Goal: Find specific page/section: Find specific page/section

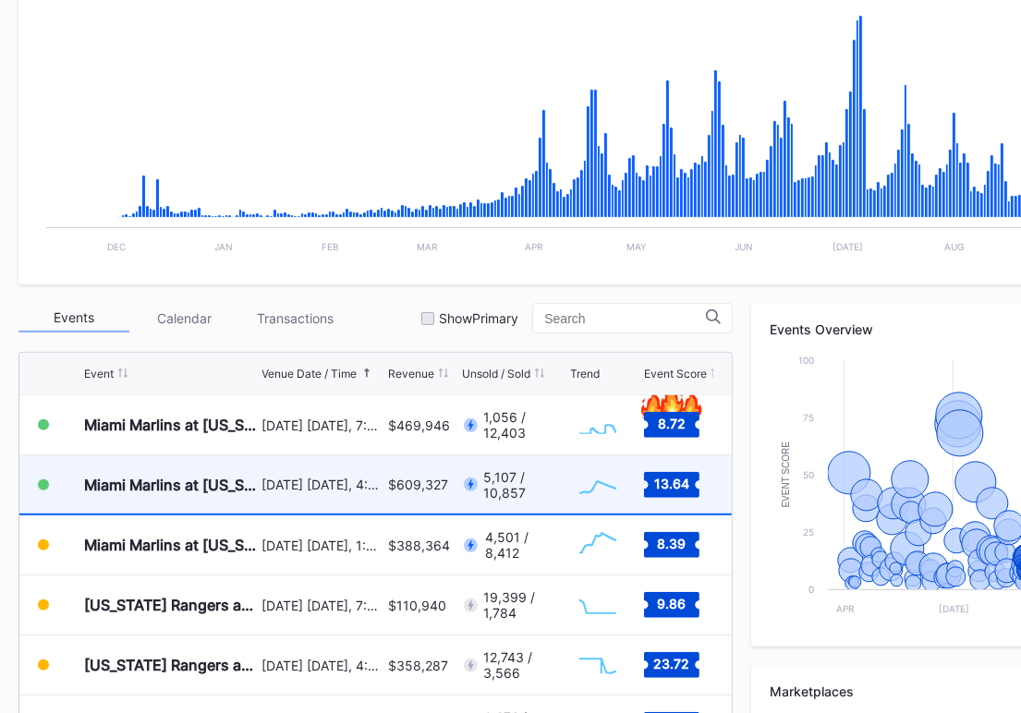
scroll to position [4084, 0]
click at [298, 500] on div "[DATE] [DATE], 4:10PM" at bounding box center [322, 485] width 121 height 58
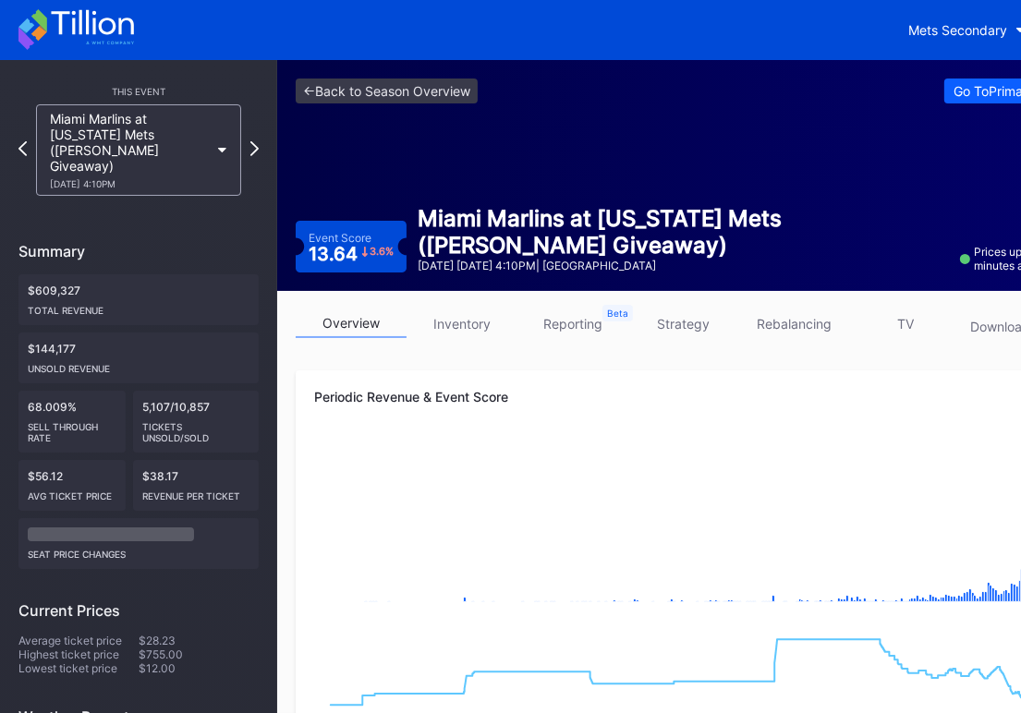
click at [471, 337] on link "inventory" at bounding box center [462, 324] width 111 height 29
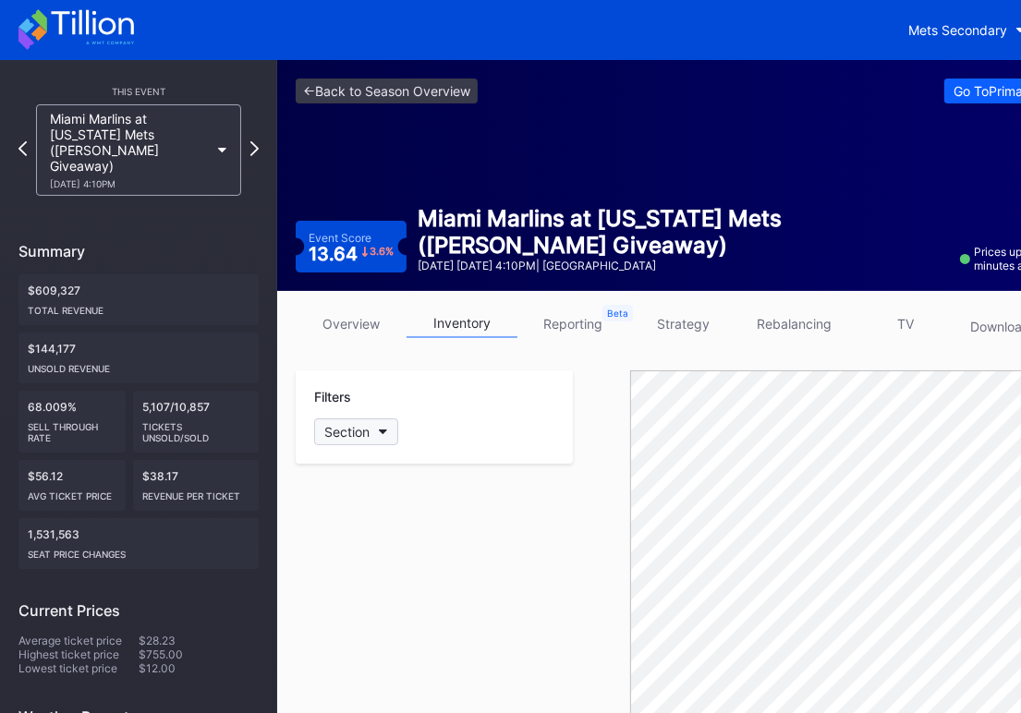
click at [385, 434] on button "Section" at bounding box center [356, 432] width 84 height 27
click at [222, 152] on div "Miami Marlins at [US_STATE] Mets ([PERSON_NAME] Giveaway) [DATE] 4:10PM" at bounding box center [138, 149] width 205 height 91
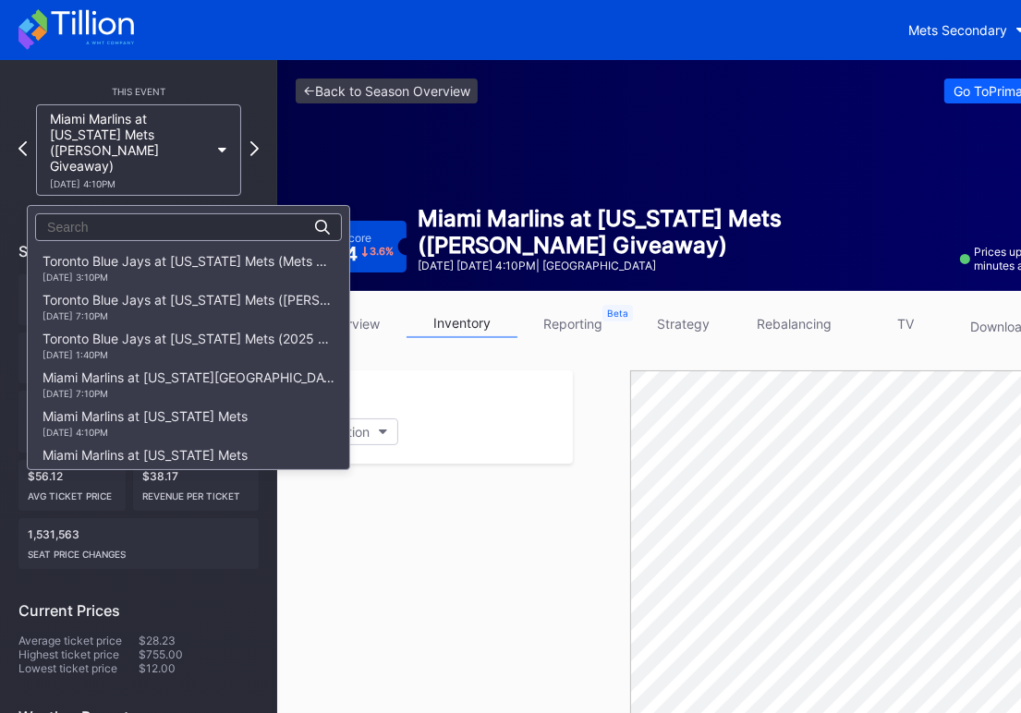
scroll to position [2680, 0]
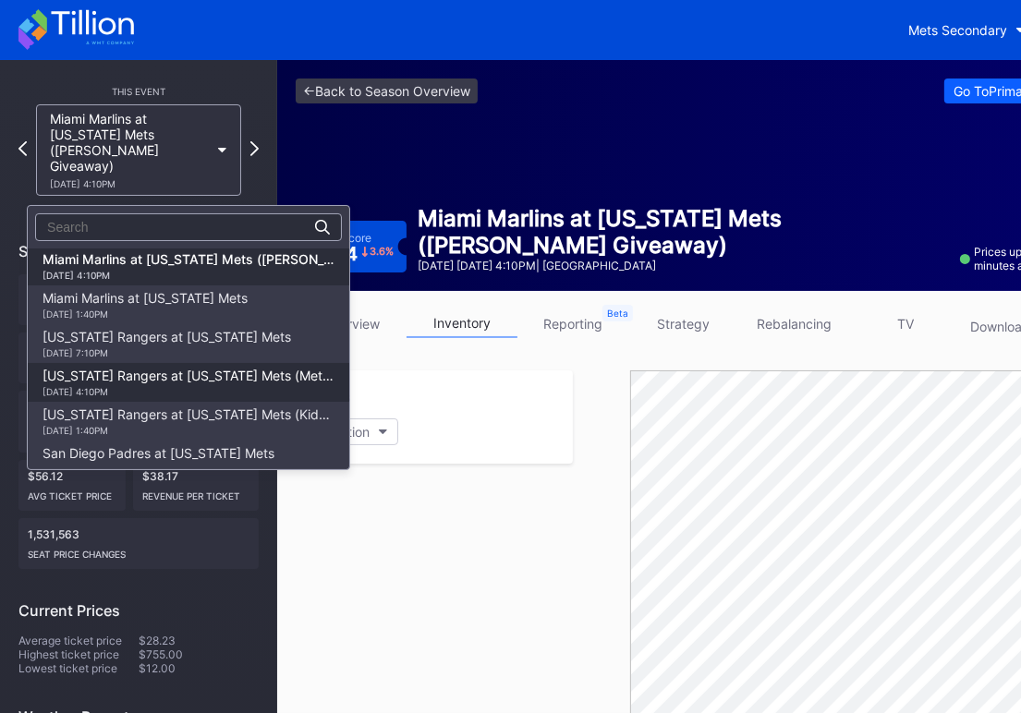
click at [155, 381] on div "[US_STATE] Rangers at [US_STATE] Mets (Mets Alumni Classic/Mrs. Met Taxicab [GE…" at bounding box center [189, 383] width 292 height 30
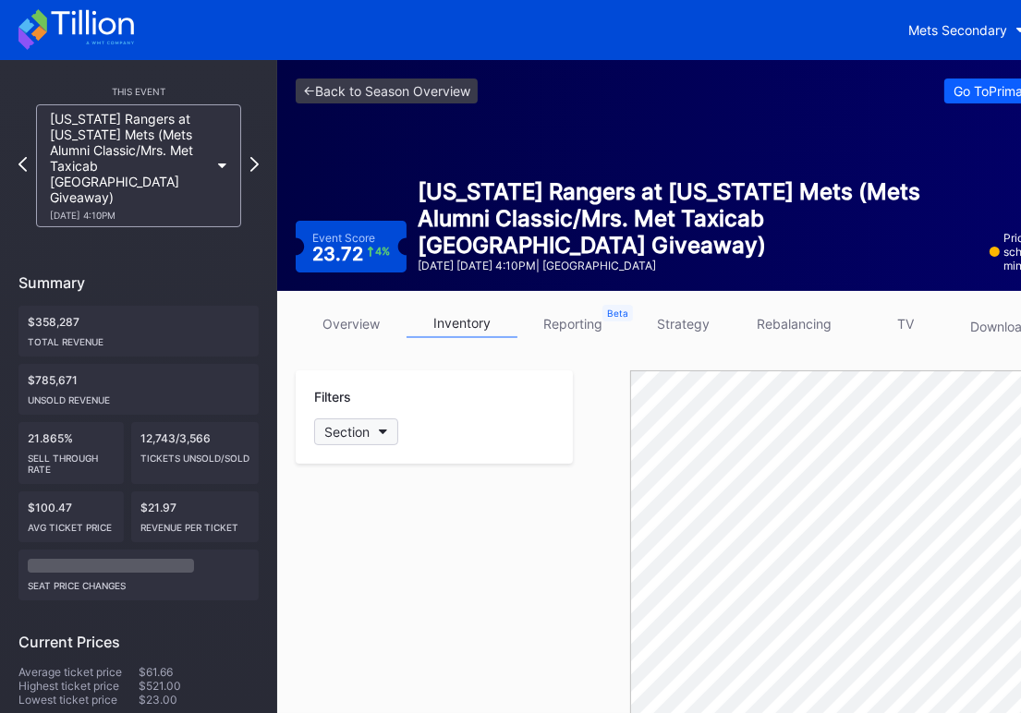
click at [392, 435] on button "Section" at bounding box center [356, 432] width 84 height 27
